Goal: Navigation & Orientation: Find specific page/section

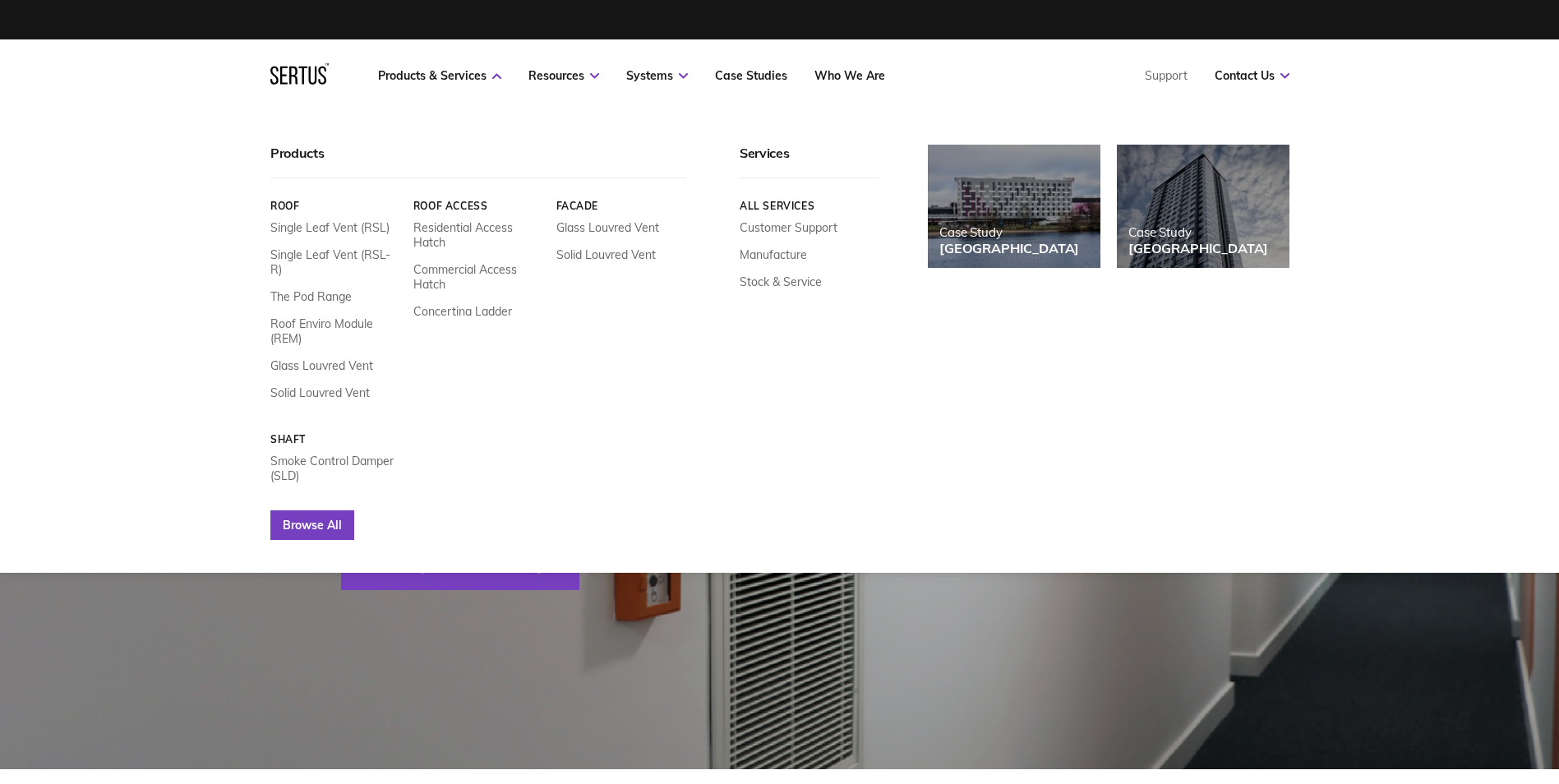
click at [316, 510] on link "Browse All" at bounding box center [312, 525] width 84 height 29
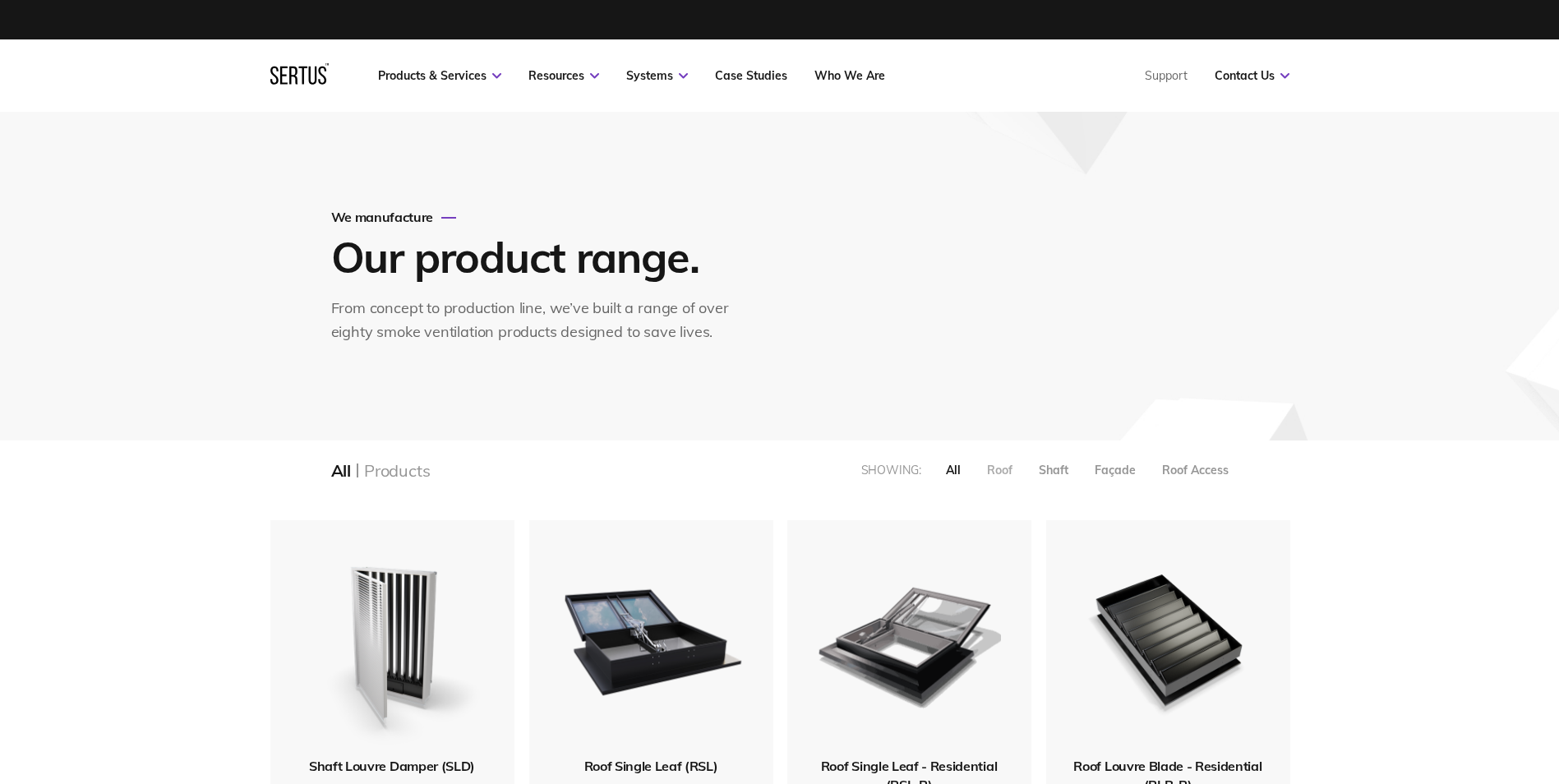
click at [1008, 465] on div "Roof" at bounding box center [1000, 470] width 26 height 15
